Goal: Information Seeking & Learning: Learn about a topic

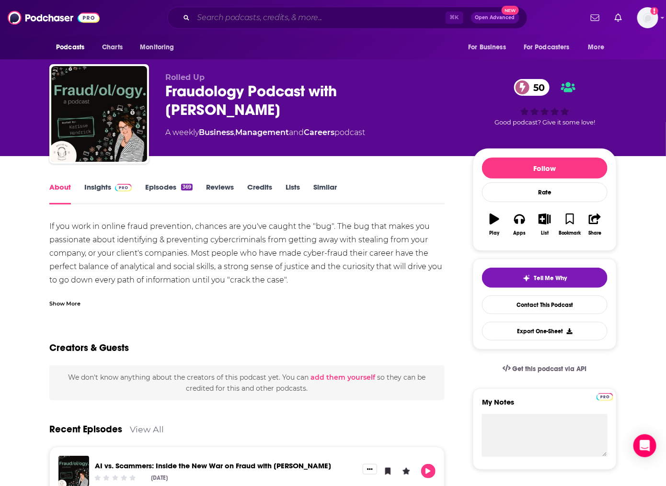
click at [219, 17] on input "Search podcasts, credits, & more..." at bounding box center [319, 17] width 252 height 15
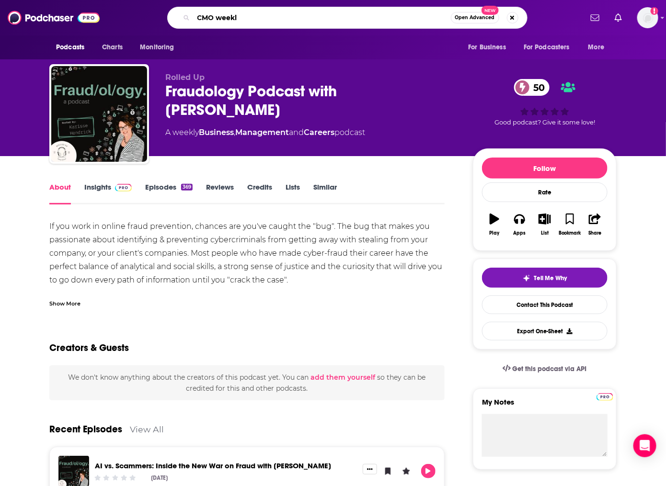
type input "CMO weekly"
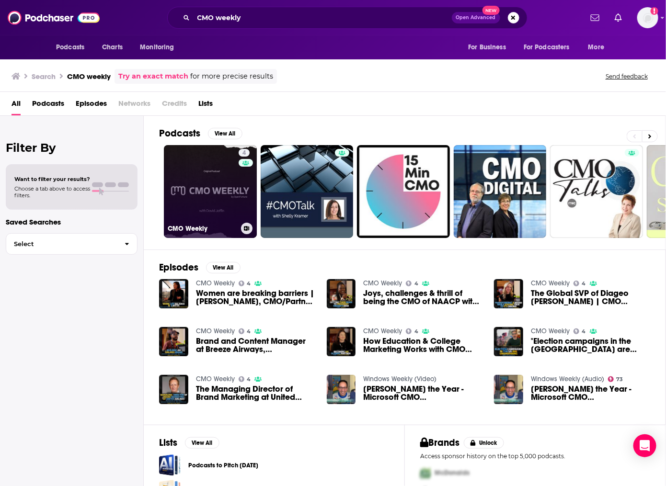
click at [189, 205] on link "4 CMO Weekly" at bounding box center [210, 191] width 93 height 93
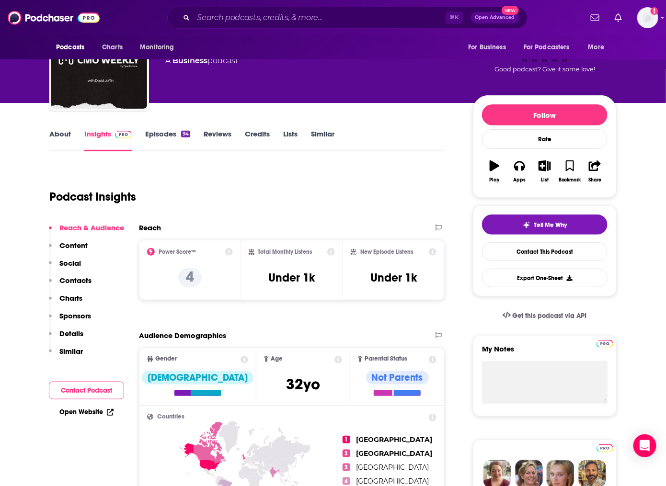
scroll to position [72, 0]
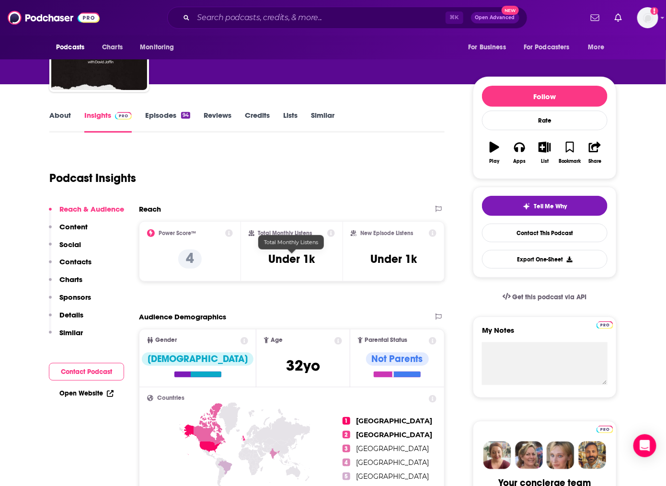
click at [270, 261] on h3 "Under 1k" at bounding box center [291, 259] width 46 height 14
click at [264, 261] on div "Total Monthly Listens Under 1k" at bounding box center [292, 251] width 87 height 44
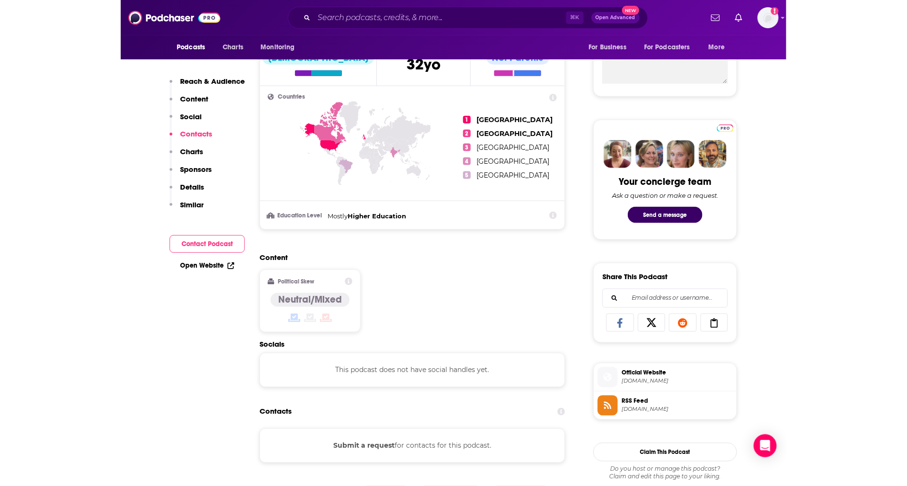
scroll to position [0, 0]
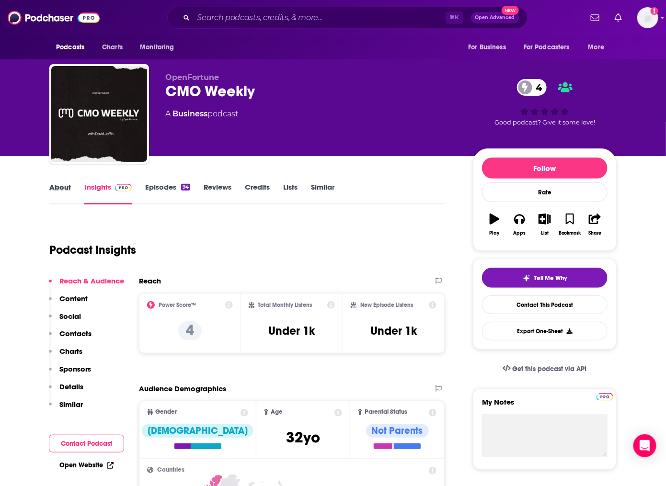
click at [71, 187] on div "About" at bounding box center [66, 193] width 35 height 22
click at [59, 187] on link "About" at bounding box center [60, 193] width 22 height 22
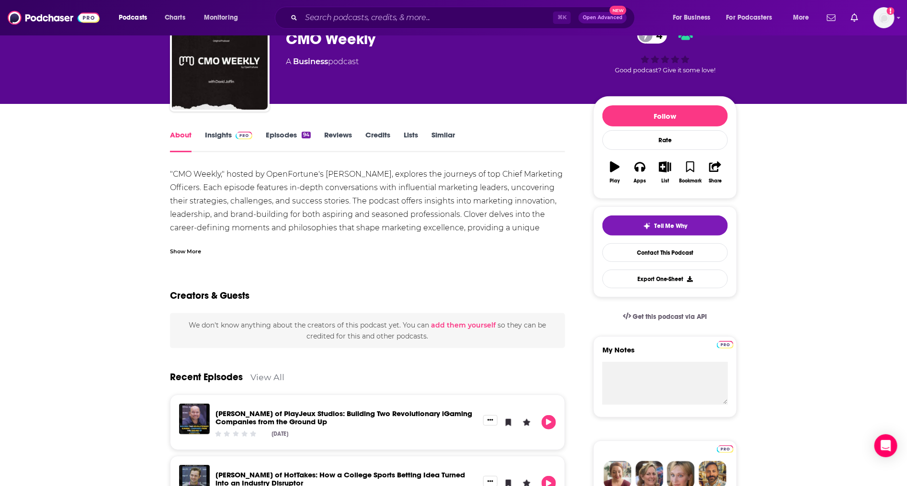
scroll to position [41, 0]
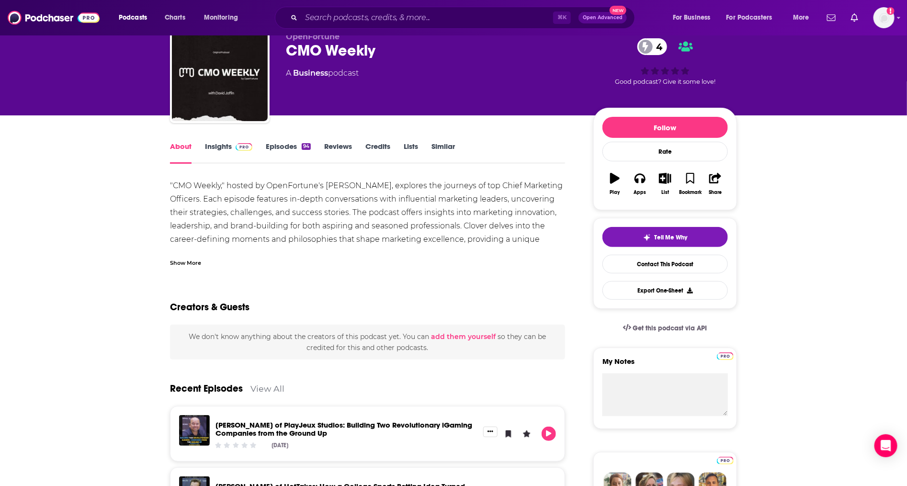
click at [213, 144] on link "Insights" at bounding box center [228, 153] width 47 height 22
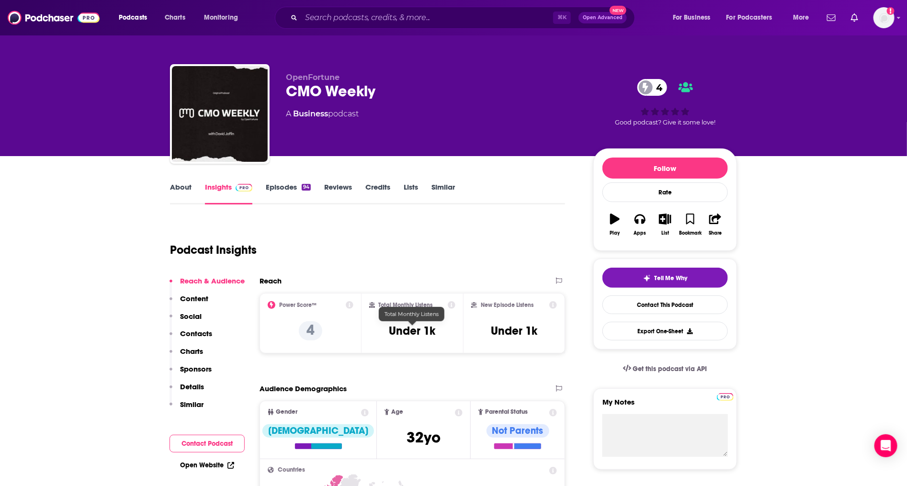
click at [417, 329] on h3 "Under 1k" at bounding box center [412, 331] width 46 height 14
copy div "Under 1k"
